Goal: Obtain resource: Obtain resource

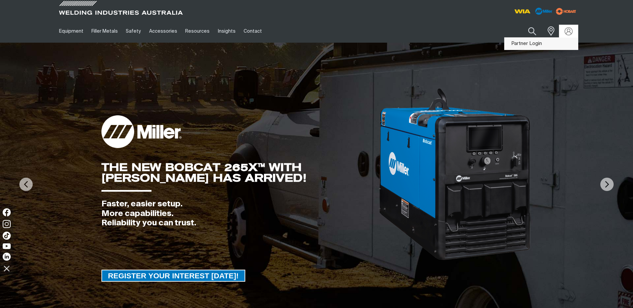
click at [533, 42] on link "Partner Login" at bounding box center [540, 44] width 73 height 12
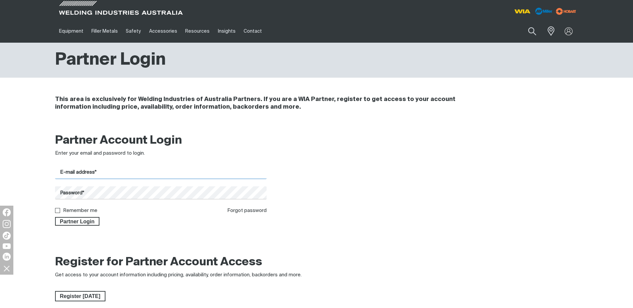
click at [71, 172] on input "E-mail address*" at bounding box center [161, 172] width 212 height 13
type input "[PERSON_NAME][EMAIL_ADDRESS][PERSON_NAME][DOMAIN_NAME]"
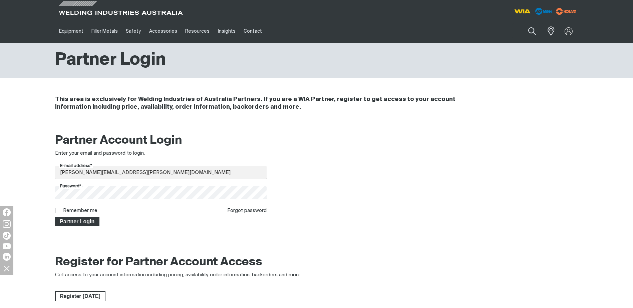
click at [84, 221] on span "Partner Login" at bounding box center [77, 221] width 43 height 9
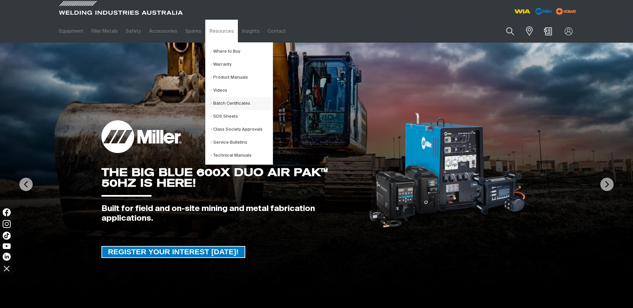
click at [222, 101] on link "Batch Certificates" at bounding box center [241, 103] width 62 height 13
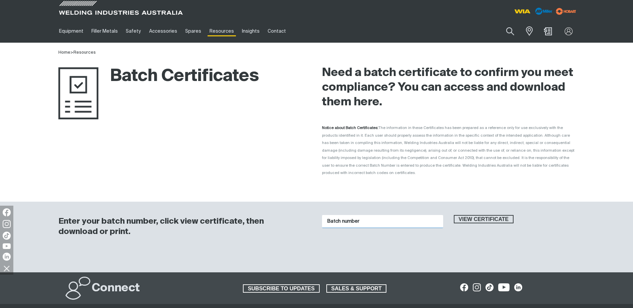
click at [340, 215] on input "Batch number" at bounding box center [382, 221] width 121 height 13
type input "4106743"
click at [466, 215] on span "View certificate" at bounding box center [483, 219] width 59 height 9
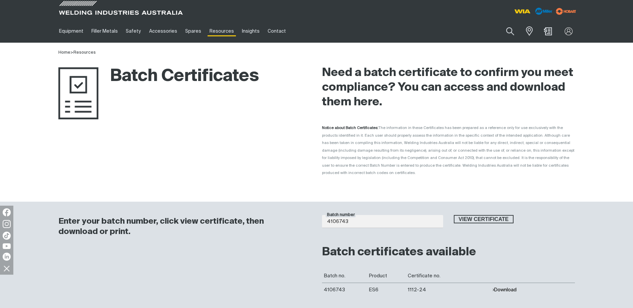
click at [505, 287] on button "Download" at bounding box center [504, 290] width 24 height 6
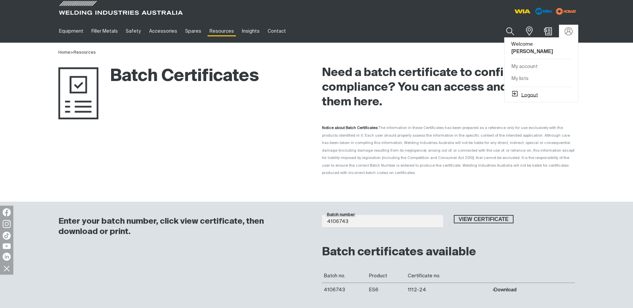
click at [529, 90] on button "Logout" at bounding box center [524, 94] width 27 height 8
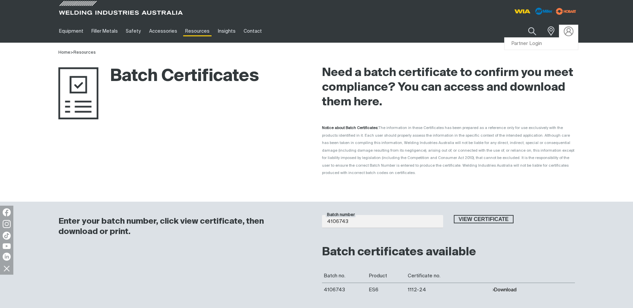
click at [565, 32] on img at bounding box center [568, 31] width 10 height 10
